Goal: Task Accomplishment & Management: Manage account settings

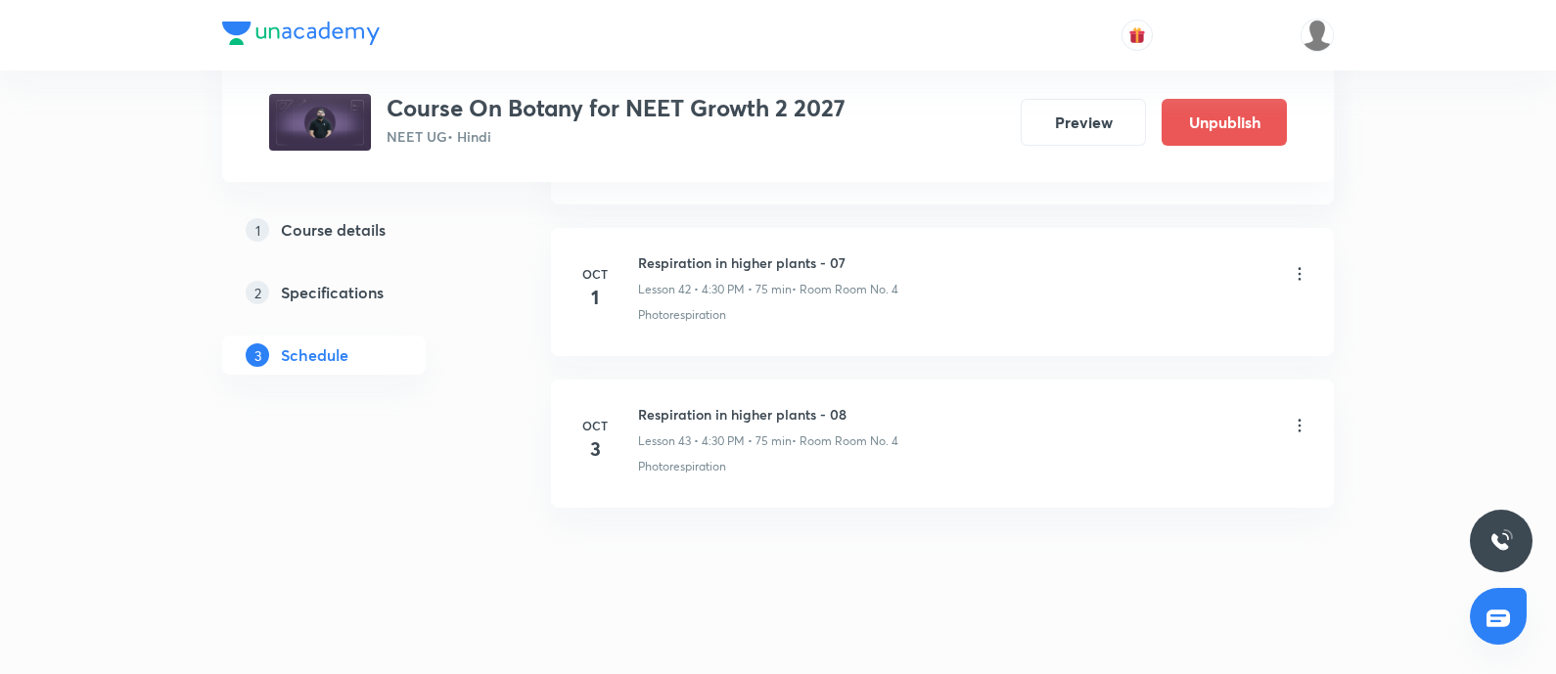
click at [1295, 416] on icon at bounding box center [1300, 426] width 20 height 20
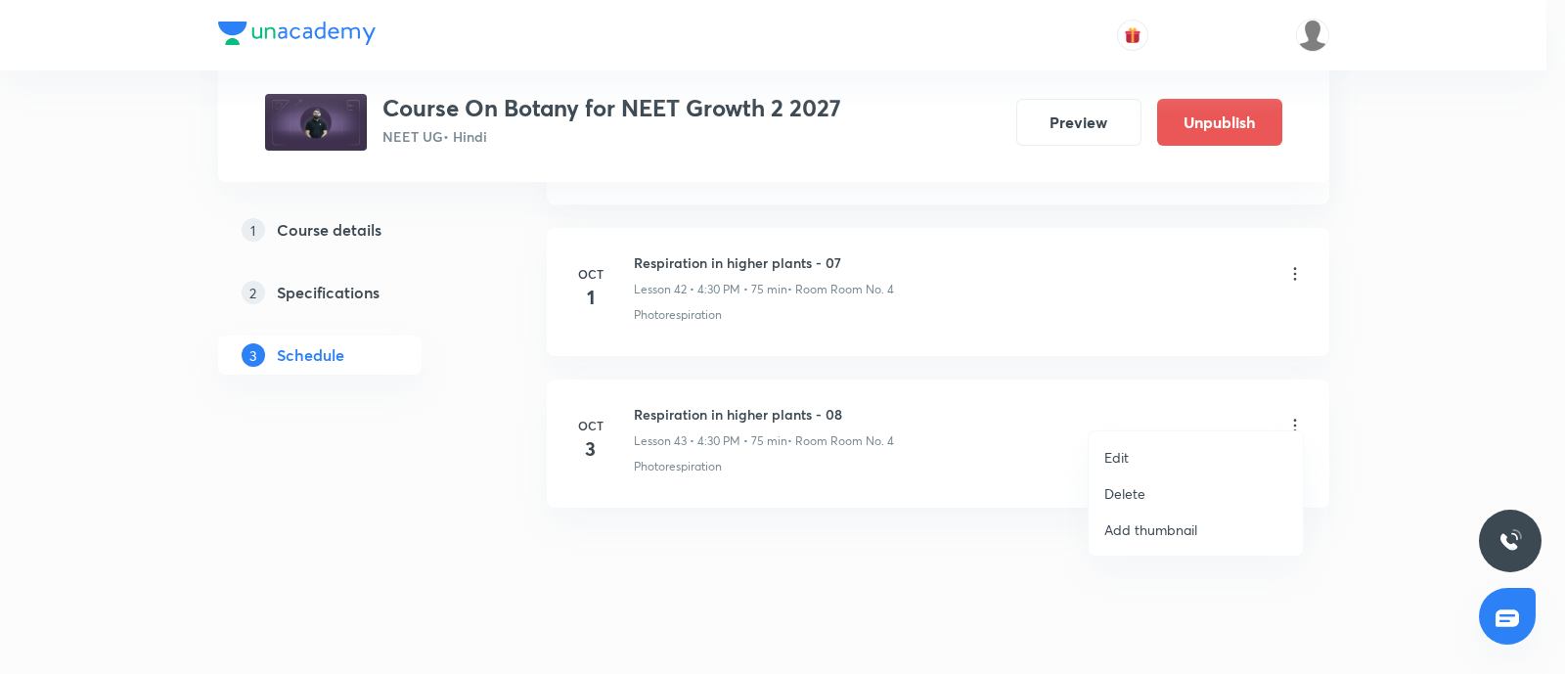
click at [1137, 447] on li "Edit" at bounding box center [1196, 457] width 214 height 36
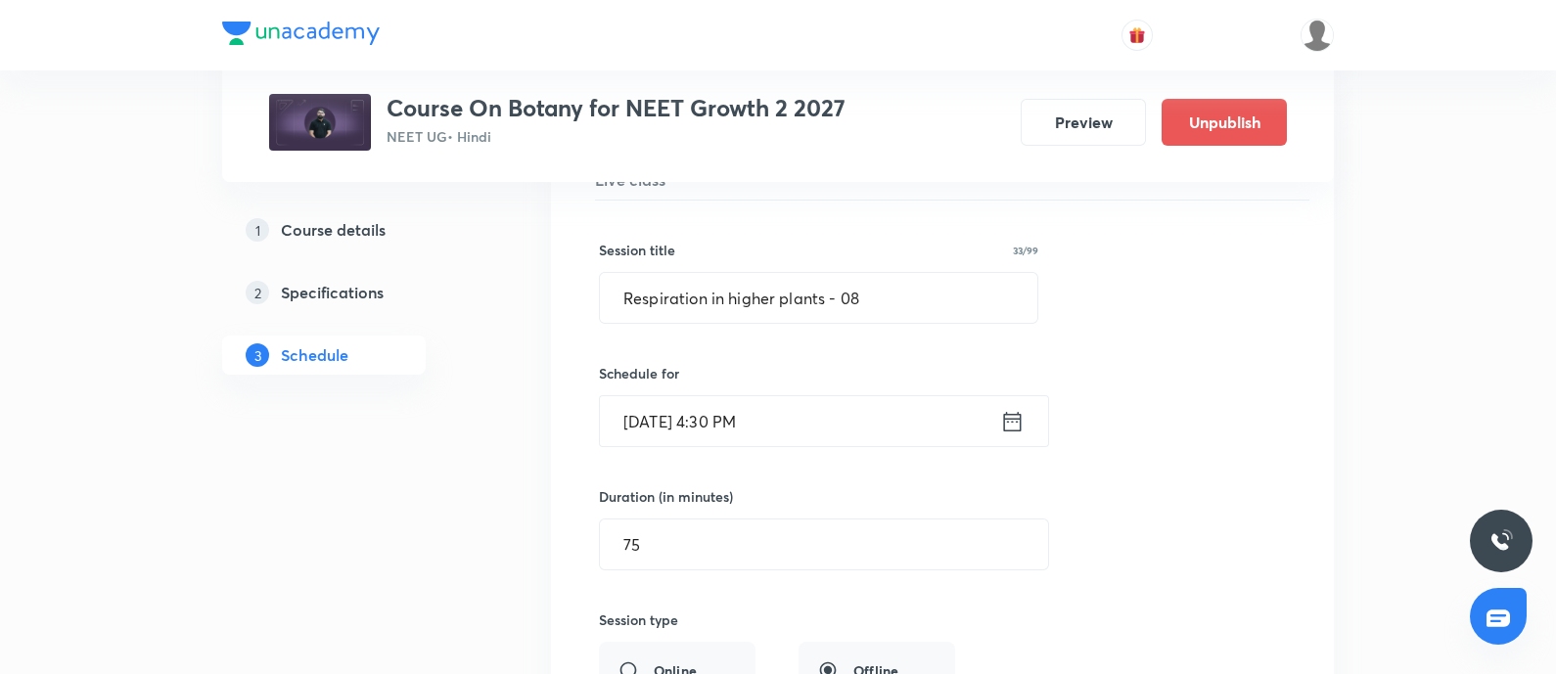
scroll to position [6680, 0]
click at [905, 284] on input "Respiration in higher plants - 08" at bounding box center [818, 299] width 437 height 50
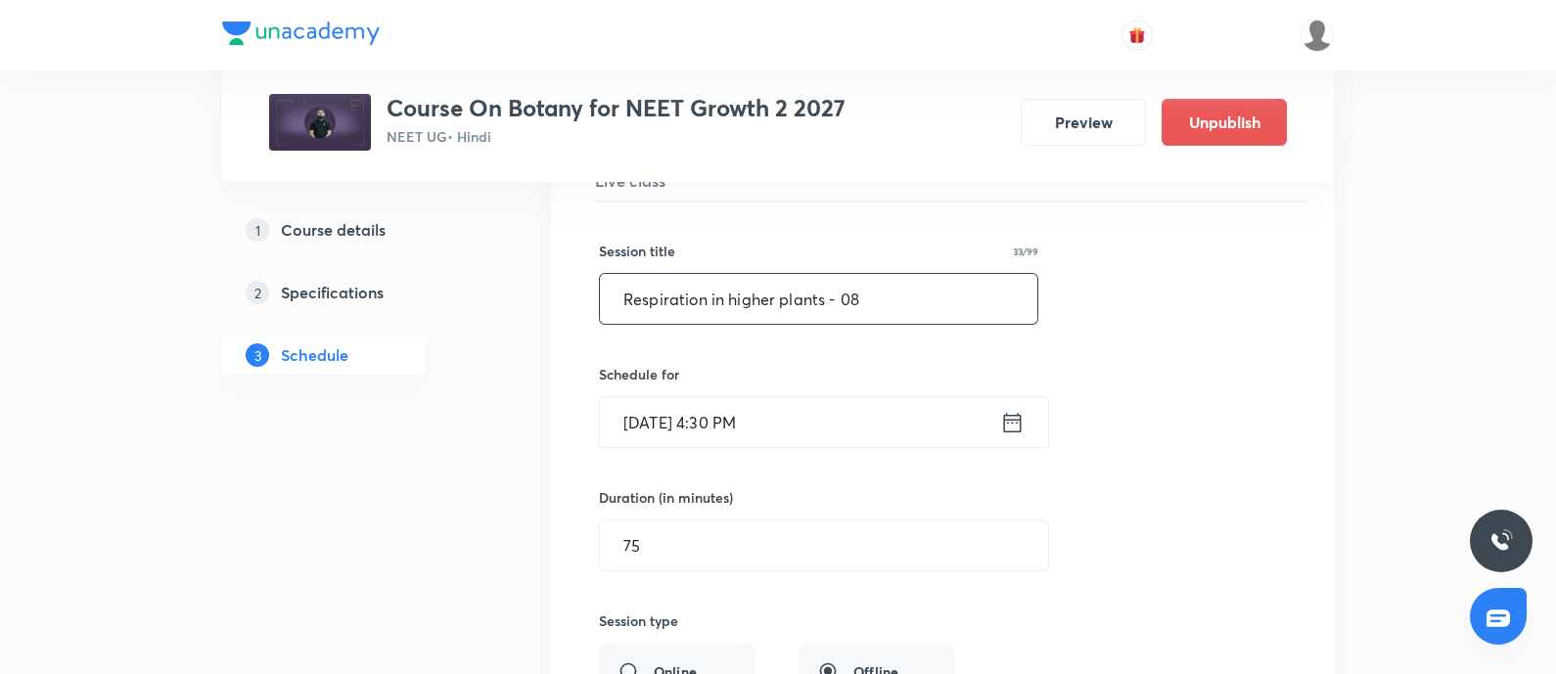
paste input "Plant growth and development"
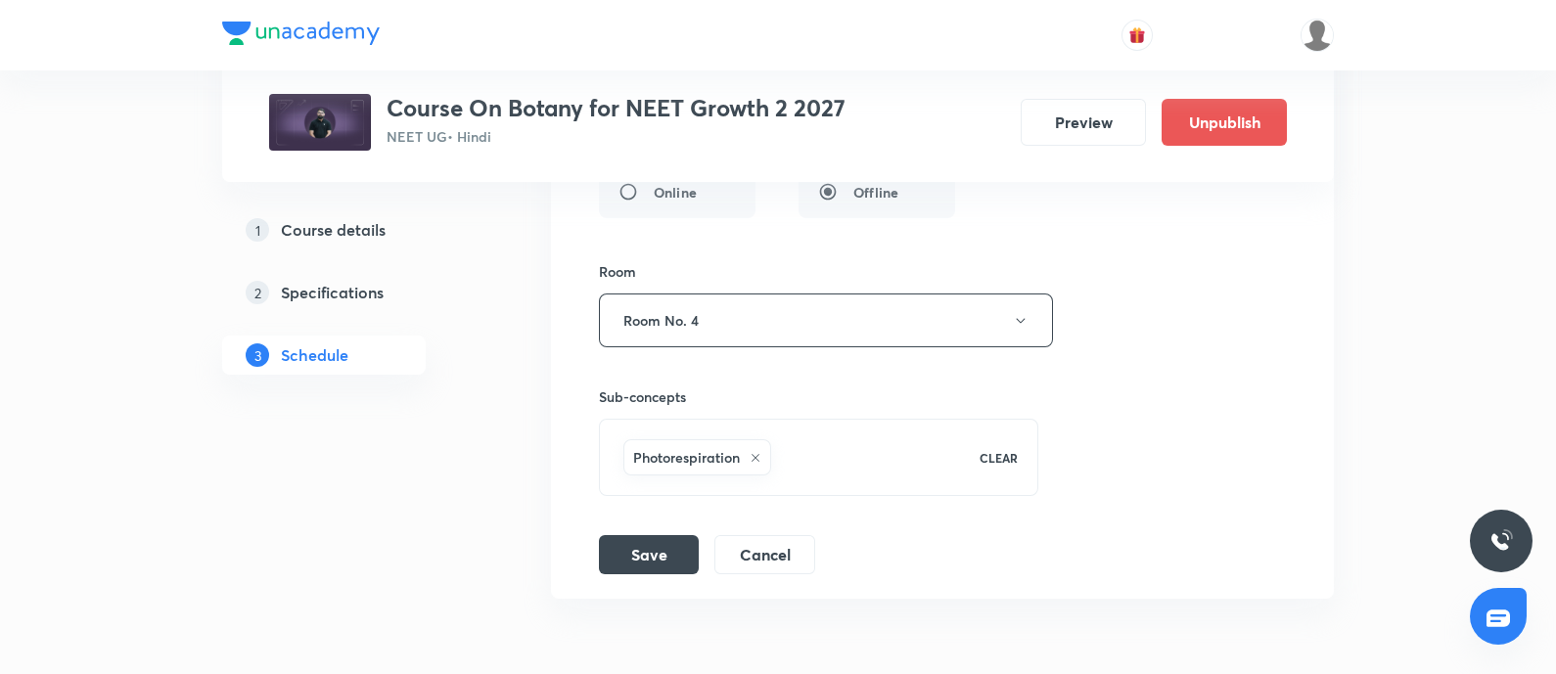
scroll to position [7164, 0]
type input "Plant growth and development - 01"
click at [653, 529] on button "Save" at bounding box center [649, 548] width 100 height 39
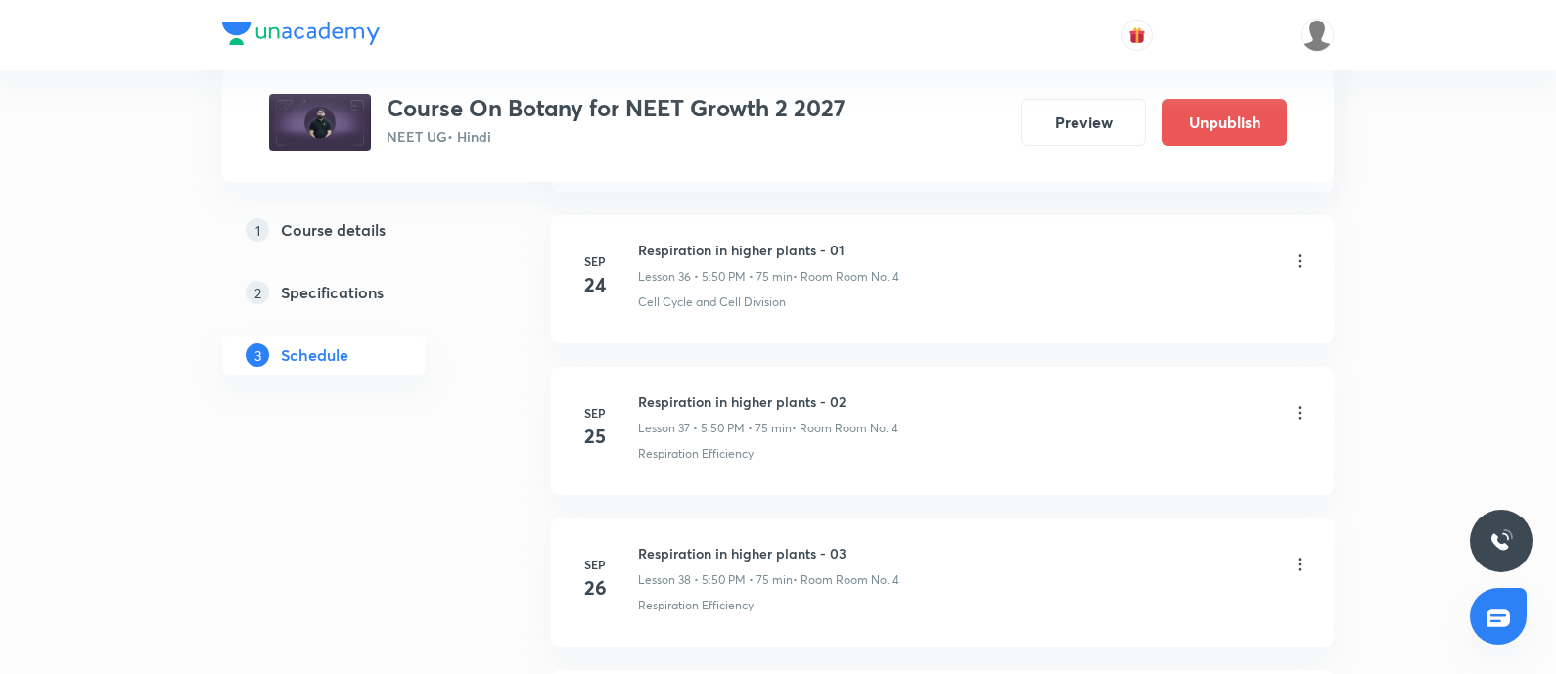
scroll to position [7398, 0]
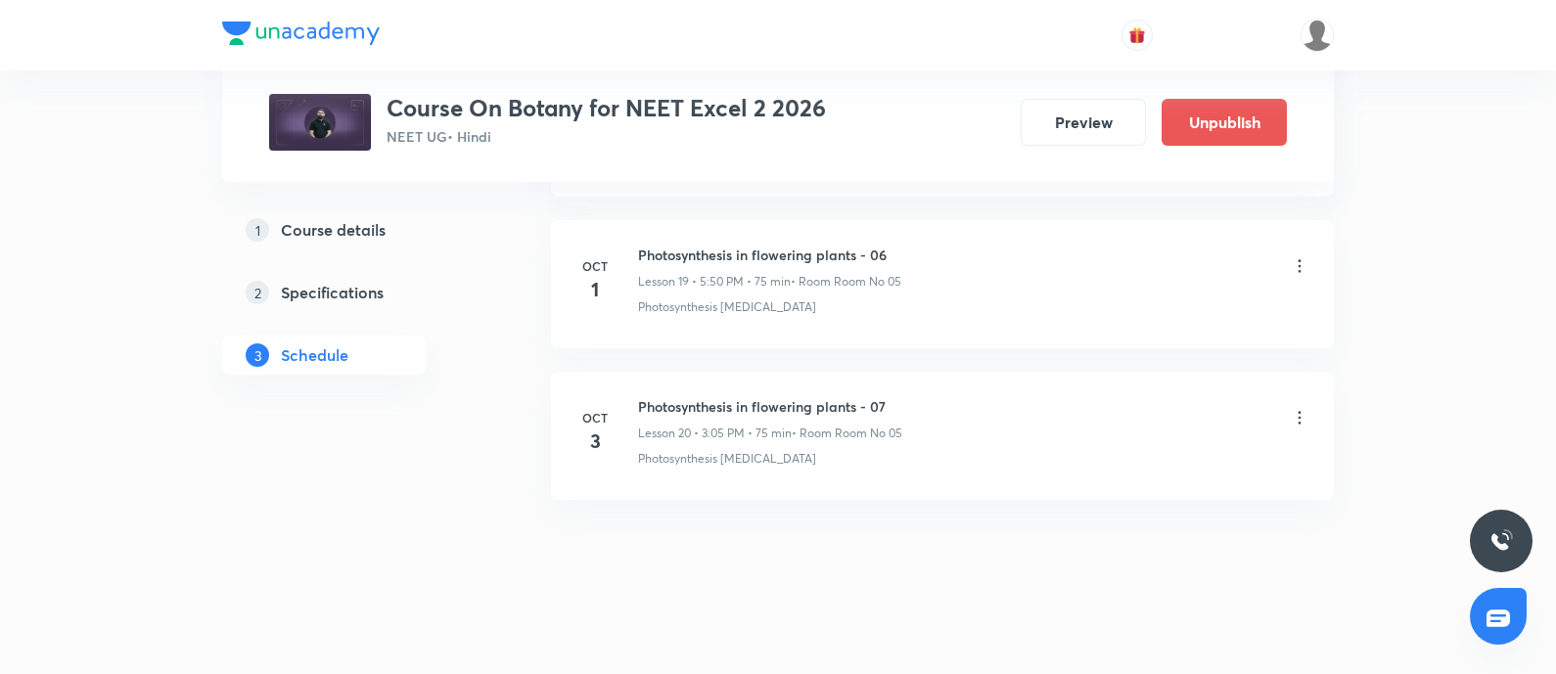
click at [1298, 411] on icon at bounding box center [1299, 417] width 3 height 13
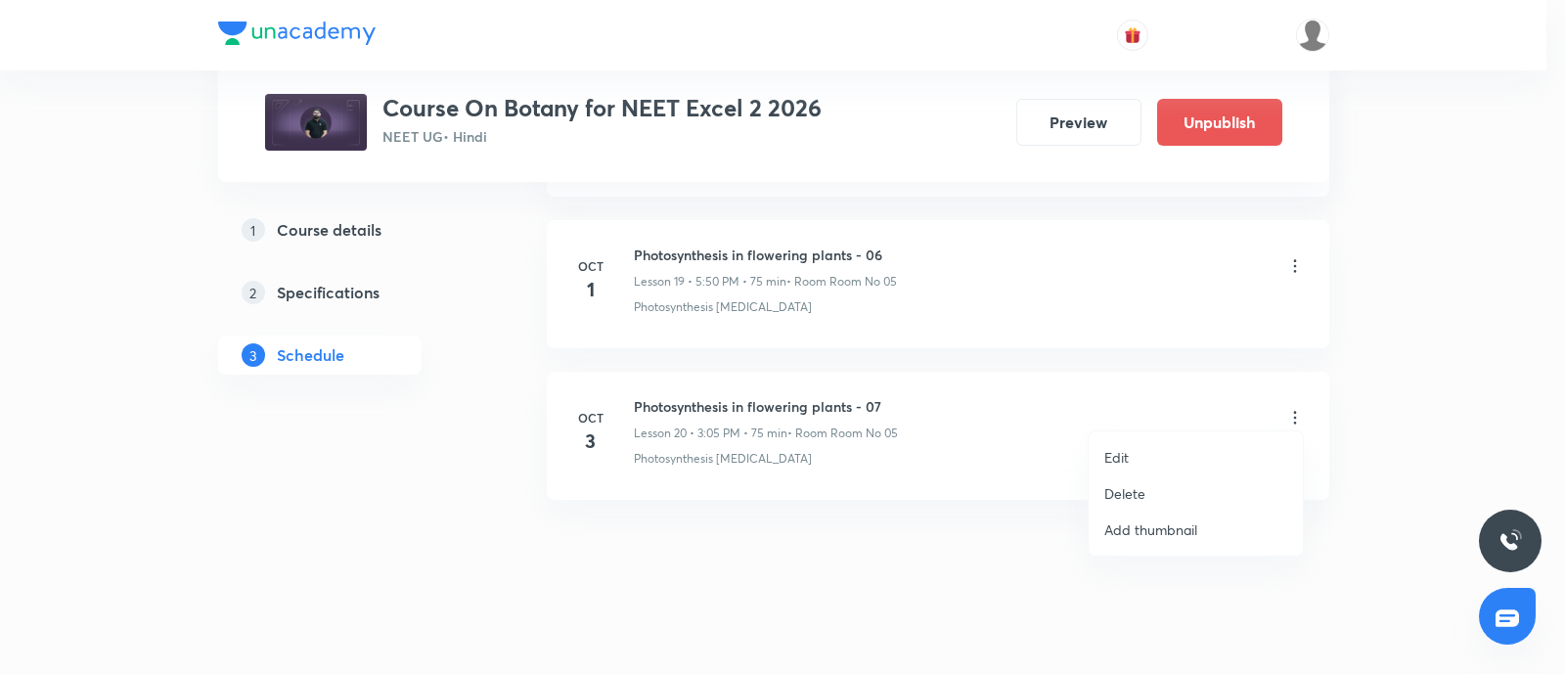
click at [1130, 446] on li "Edit" at bounding box center [1196, 457] width 214 height 36
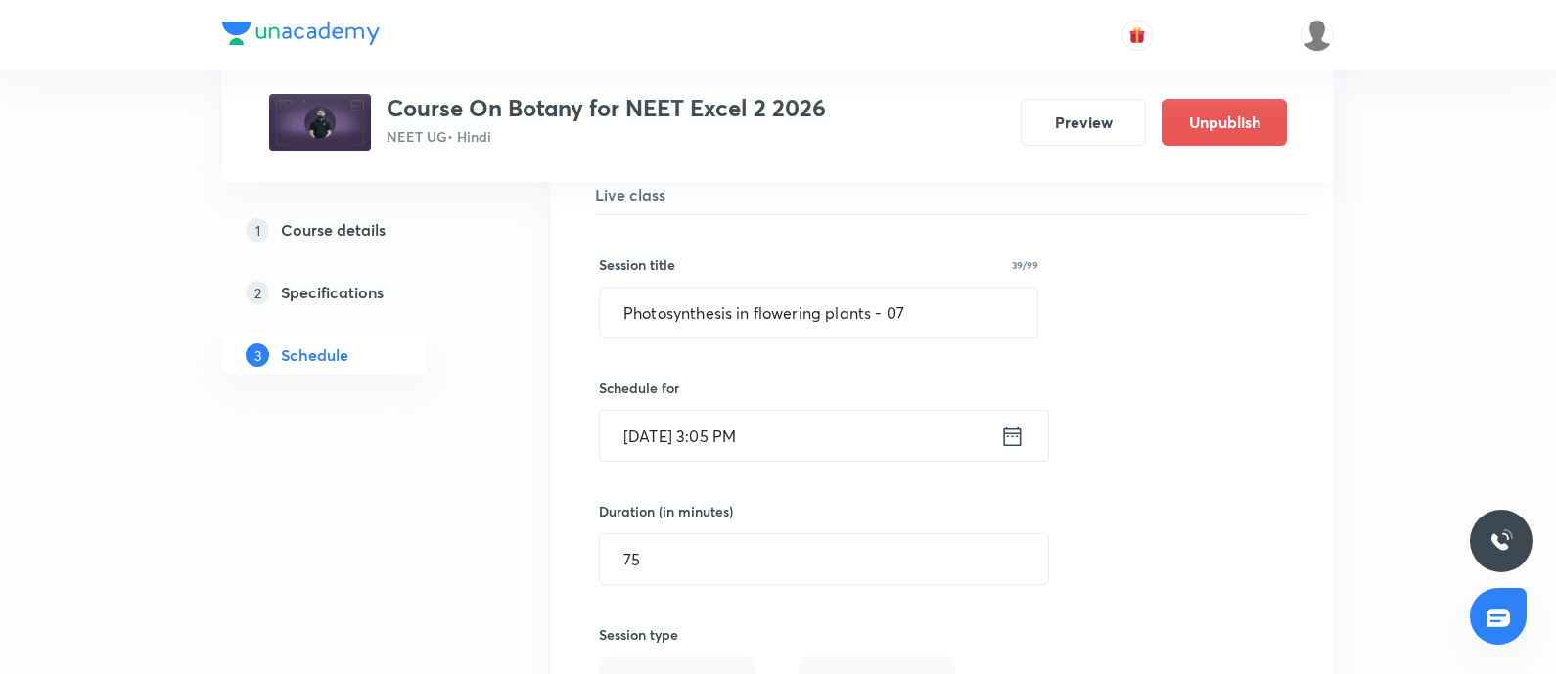
scroll to position [3178, 0]
click at [947, 310] on input "Photosynthesis in flowering plants - 07" at bounding box center [818, 314] width 437 height 50
paste input "Respiration in plants"
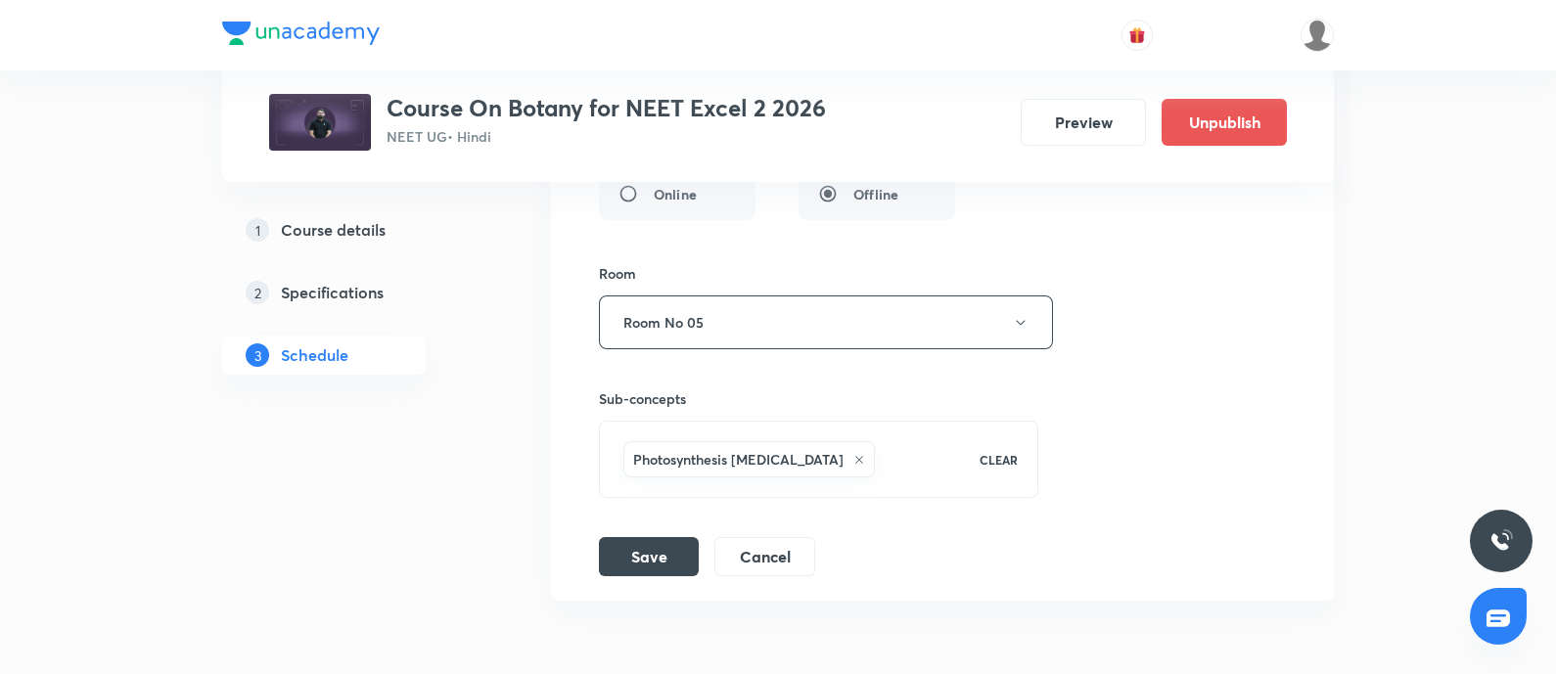
scroll to position [3672, 0]
type input "Respiration in plants - 01"
click at [614, 537] on button "Save" at bounding box center [649, 552] width 100 height 39
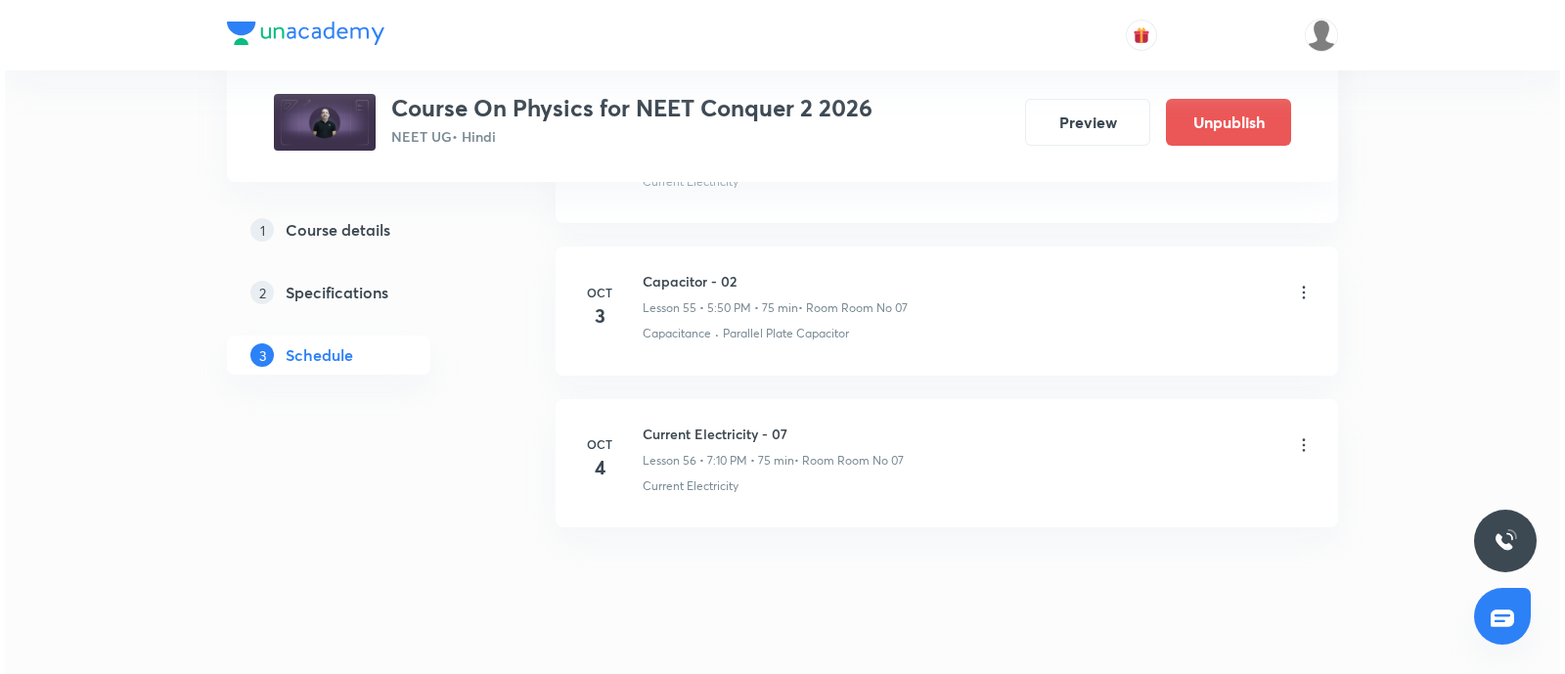
scroll to position [9365, 0]
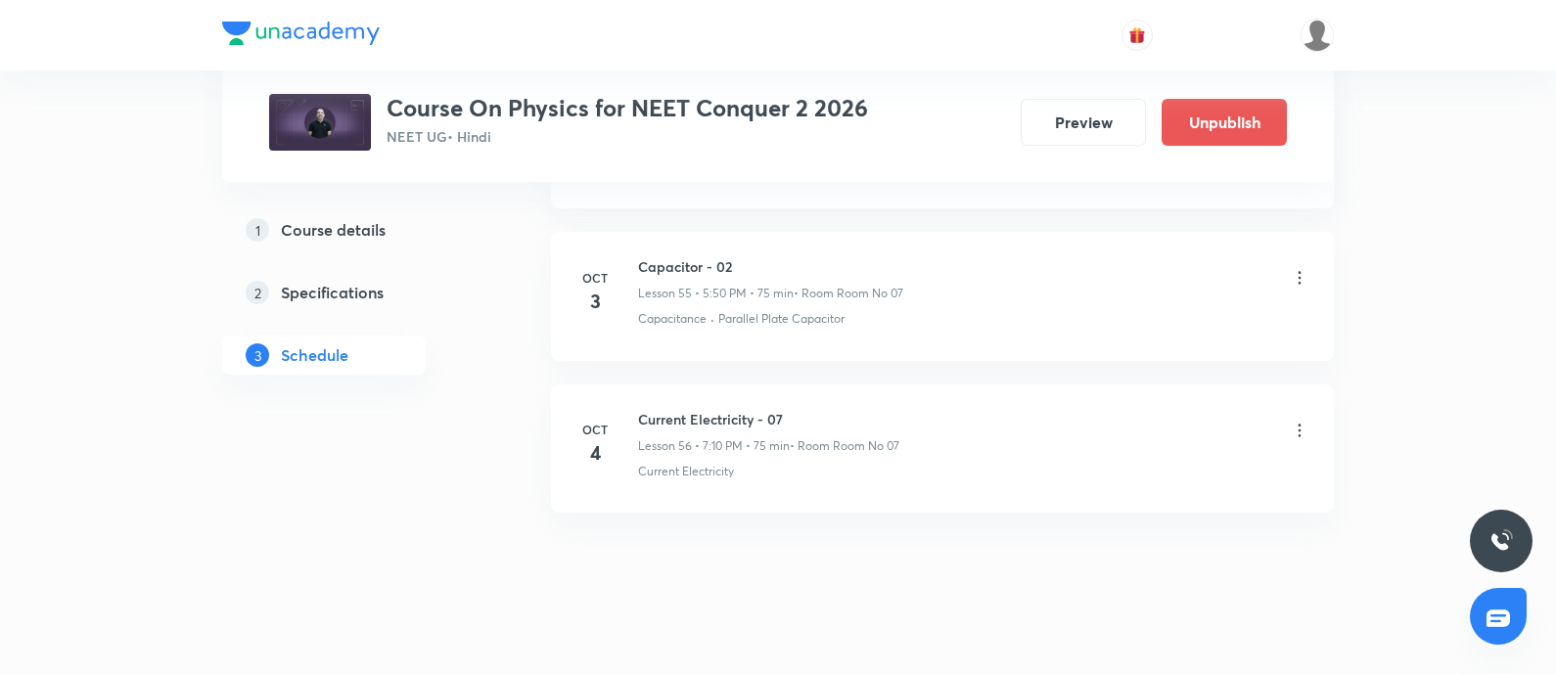
click at [1300, 421] on icon at bounding box center [1300, 431] width 20 height 20
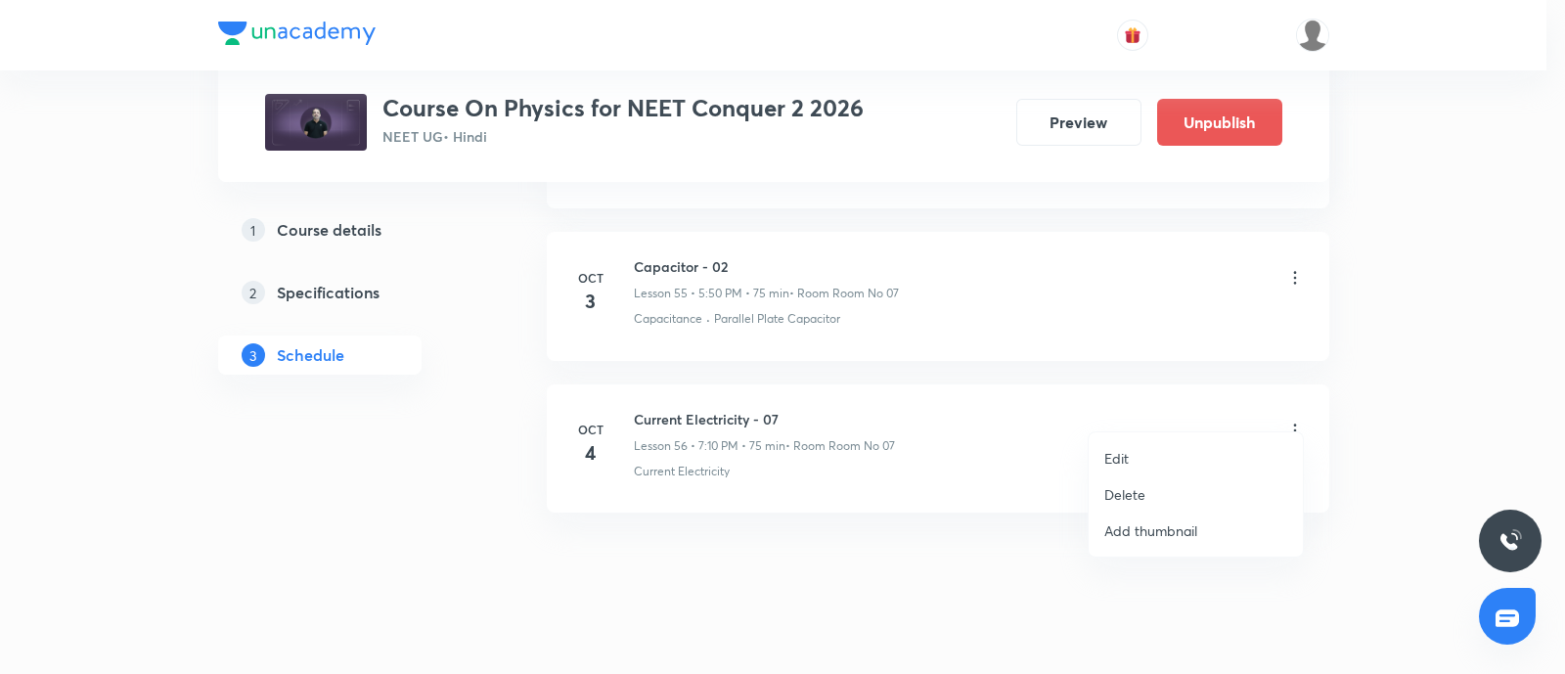
click at [1132, 446] on li "Edit" at bounding box center [1196, 458] width 214 height 36
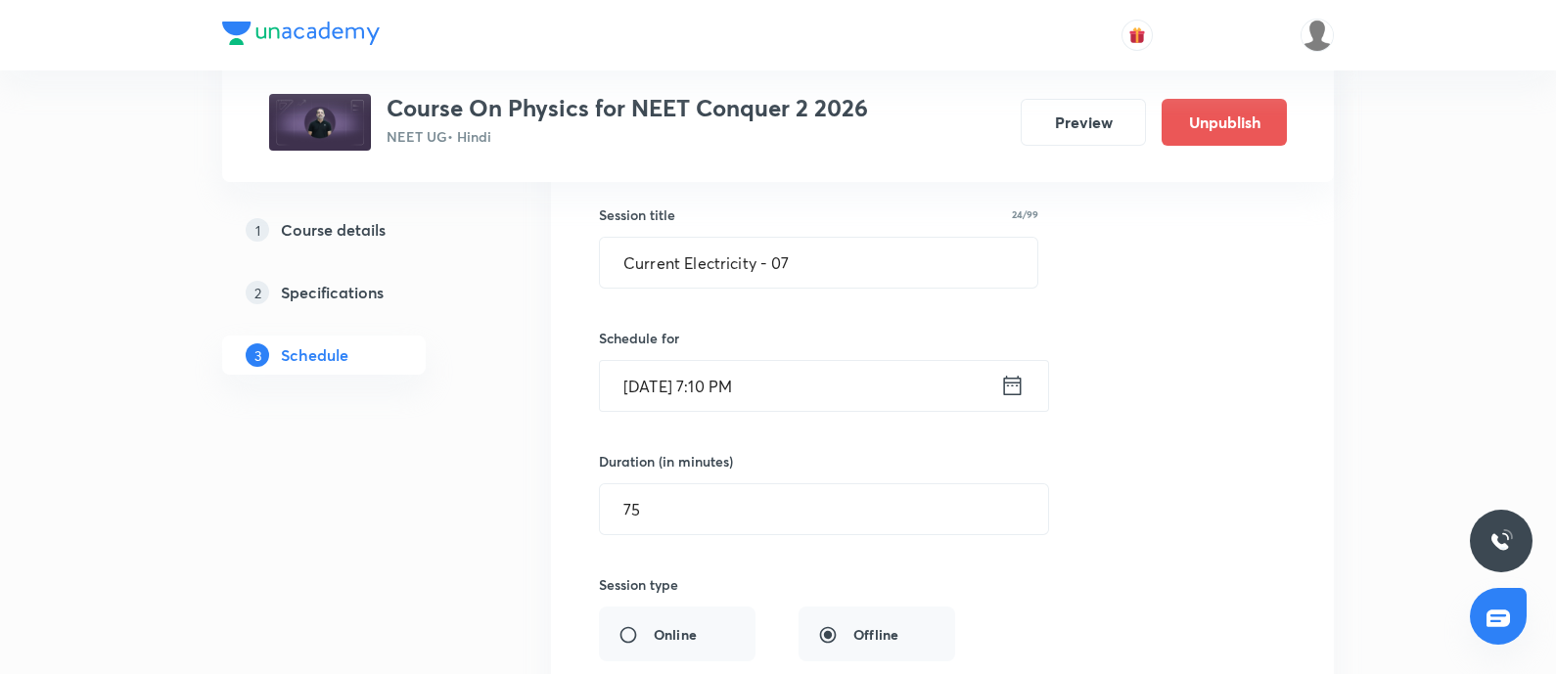
scroll to position [8691, 0]
click at [824, 367] on input "Oct 4, 2025, 7:10 PM" at bounding box center [800, 384] width 400 height 50
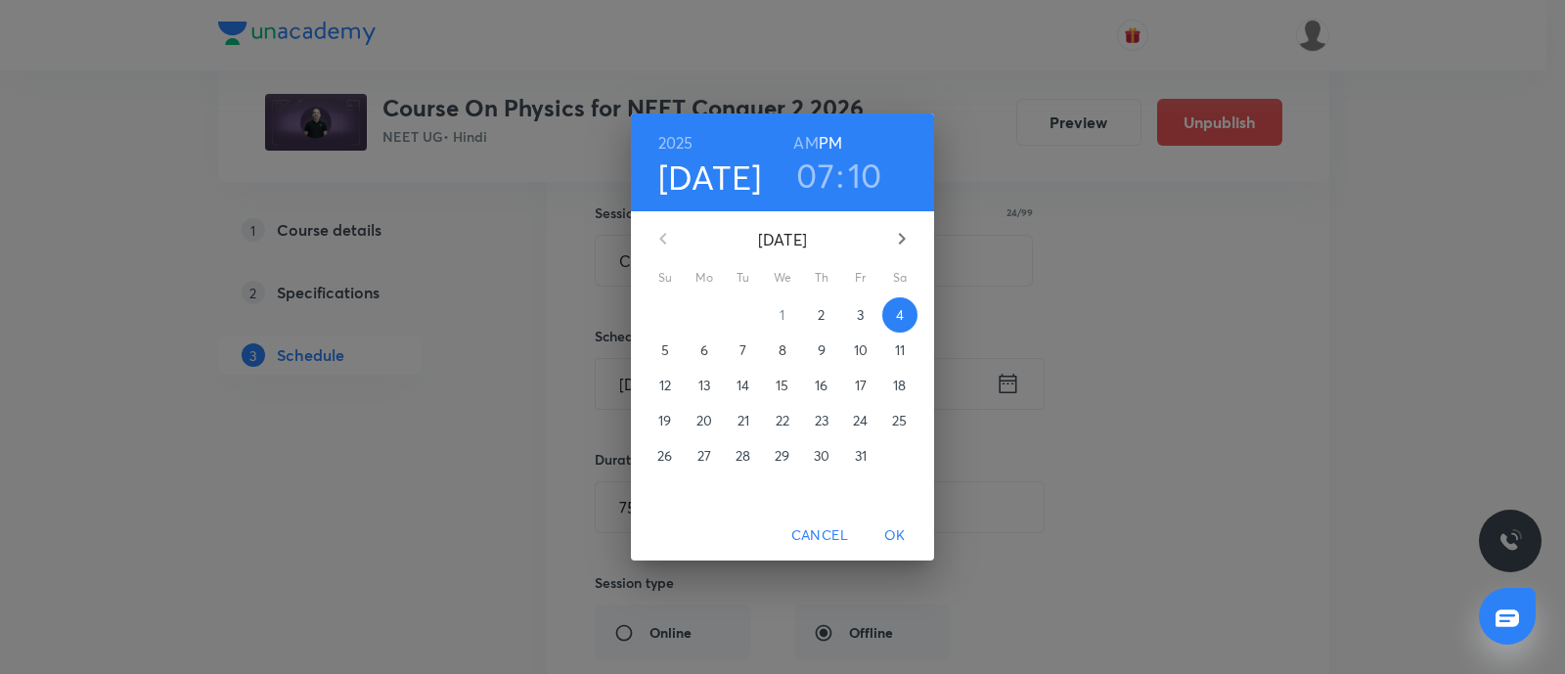
click at [856, 315] on span "3" at bounding box center [860, 315] width 35 height 20
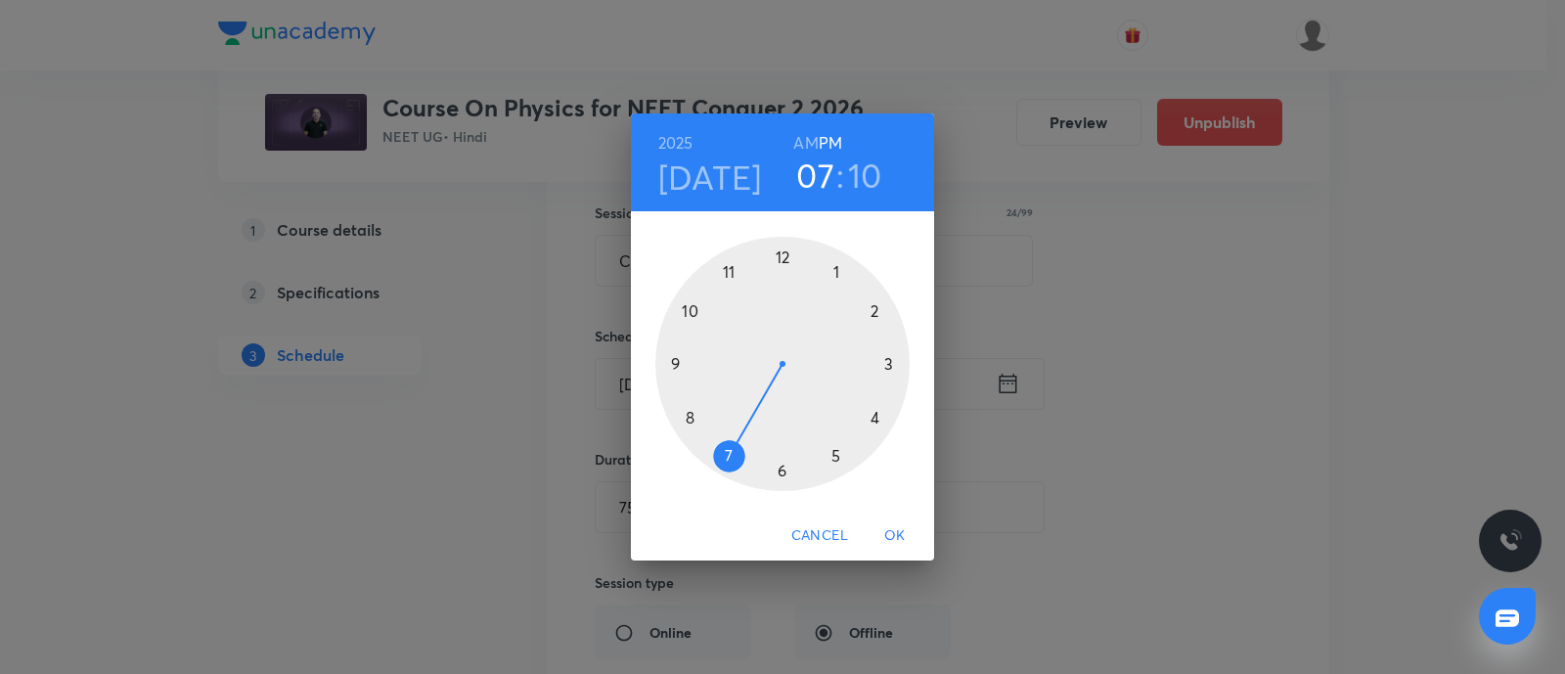
click at [892, 533] on span "OK" at bounding box center [895, 535] width 47 height 24
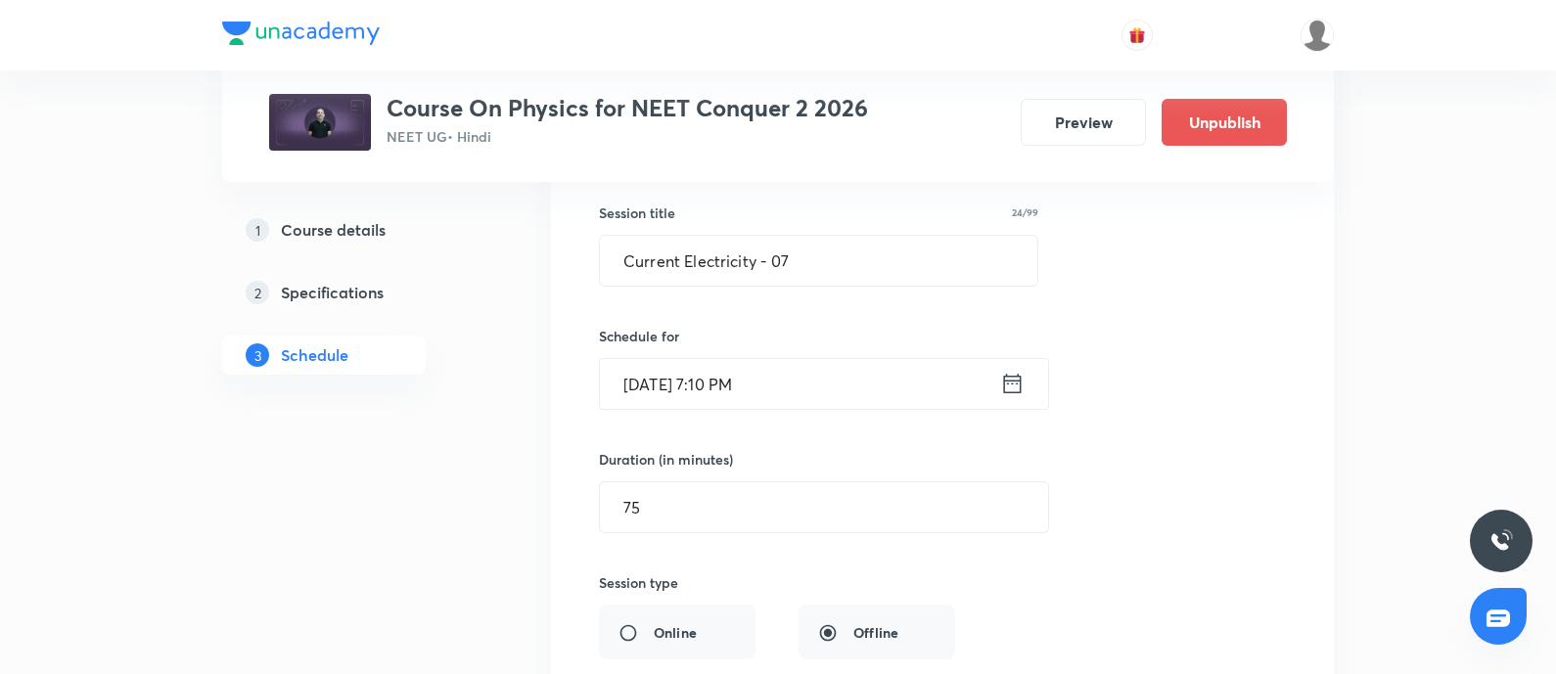
scroll to position [9217, 0]
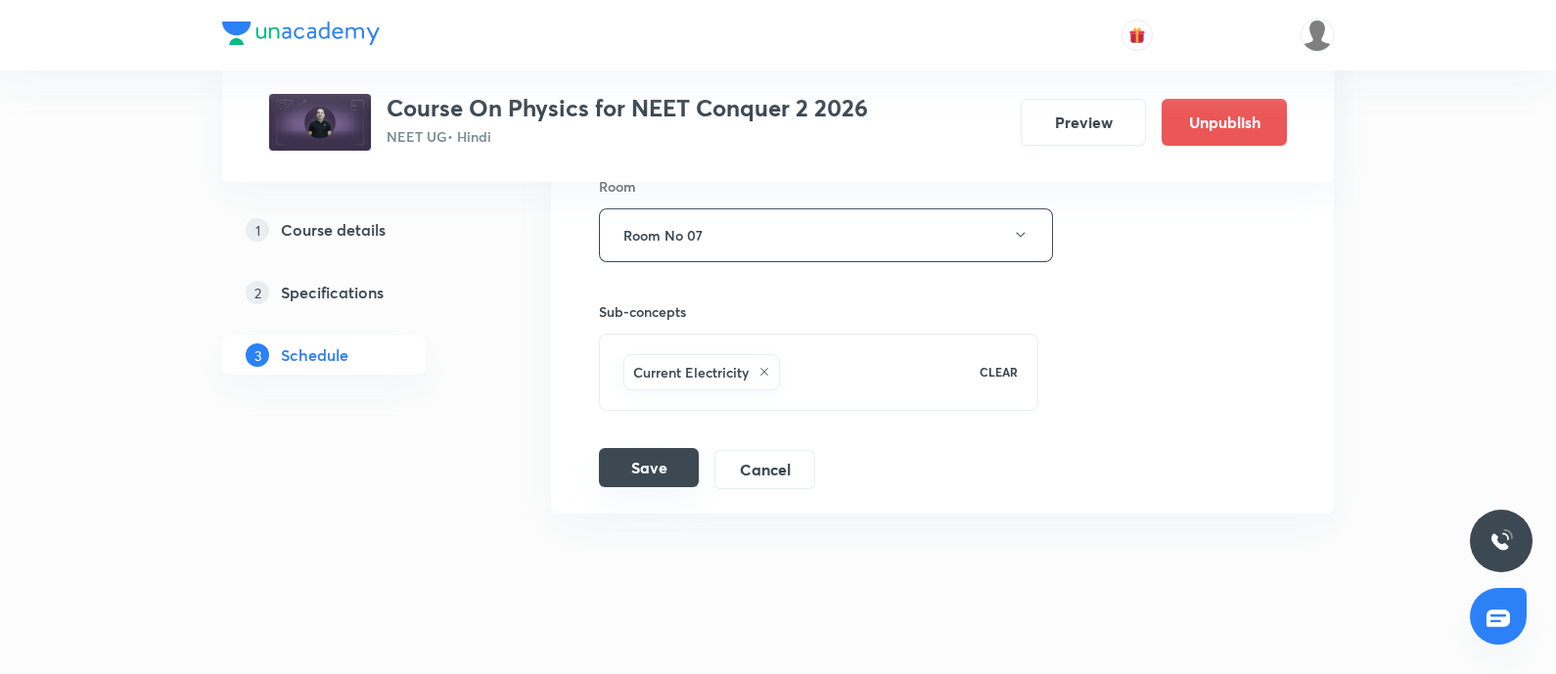
click at [638, 448] on button "Save" at bounding box center [649, 467] width 100 height 39
